Goal: Task Accomplishment & Management: Manage account settings

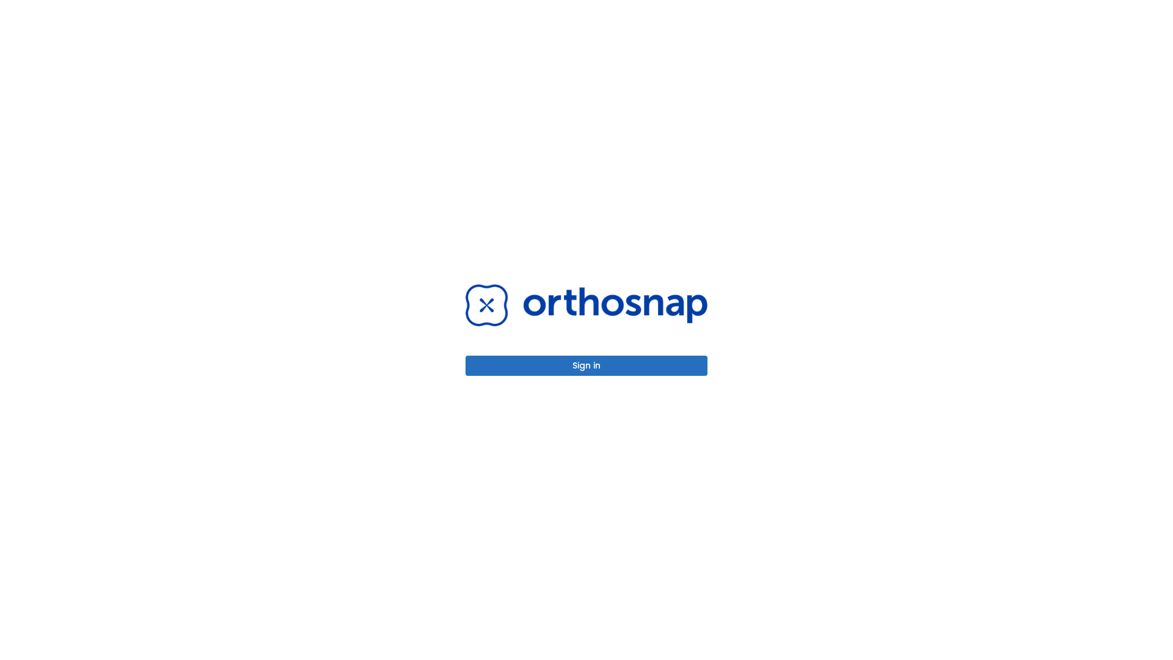
click at [586, 365] on button "Sign in" at bounding box center [586, 365] width 242 height 20
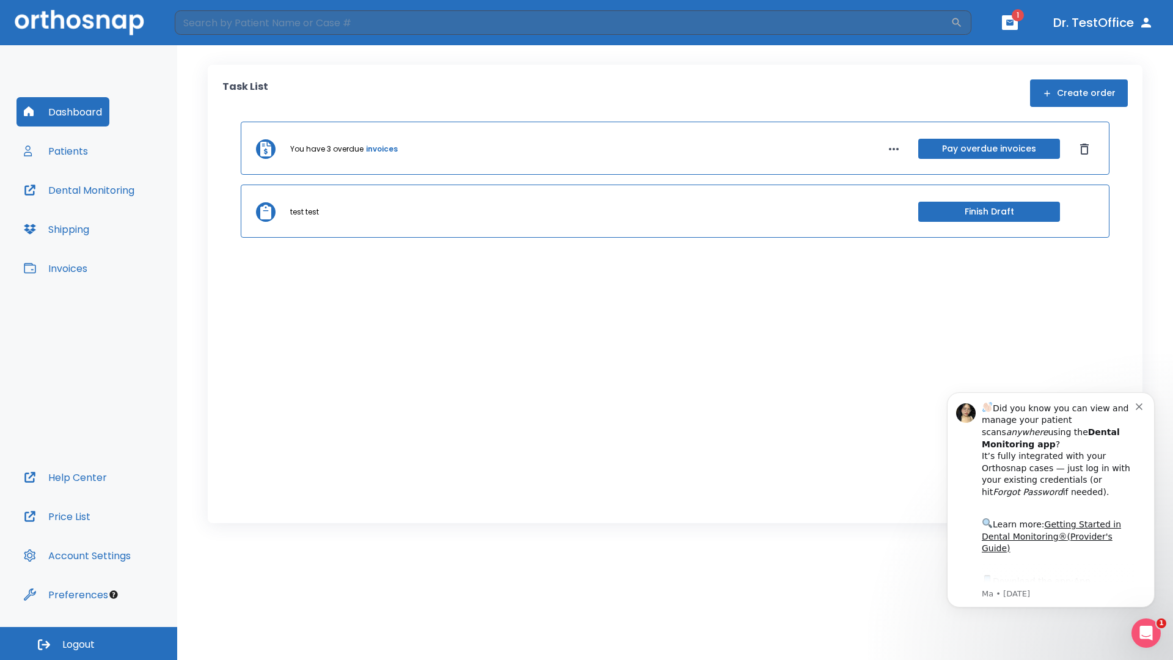
click at [89, 643] on span "Logout" at bounding box center [78, 644] width 32 height 13
